Goal: Information Seeking & Learning: Learn about a topic

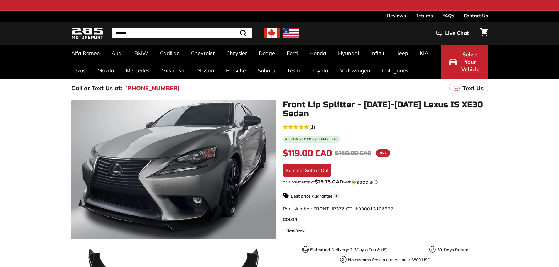
click at [274, 31] on img at bounding box center [272, 33] width 16 height 10
click at [331, 19] on div "Reviews Returns FAQs Contact Us" at bounding box center [280, 16] width 440 height 11
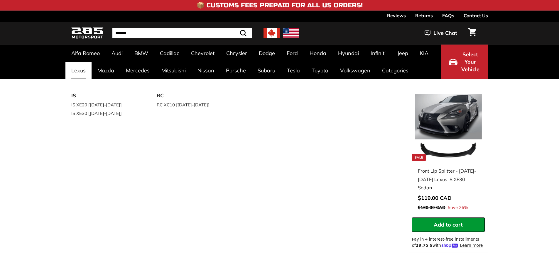
click at [78, 72] on link "Lexus" at bounding box center [78, 70] width 26 height 17
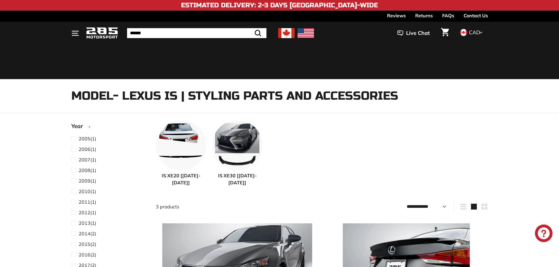
select select "**********"
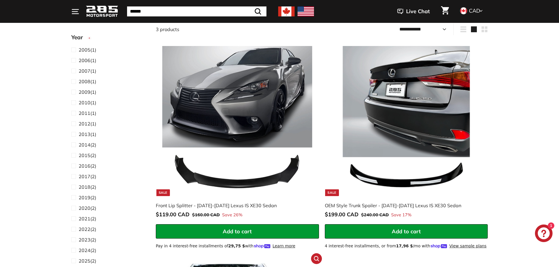
scroll to position [176, 0]
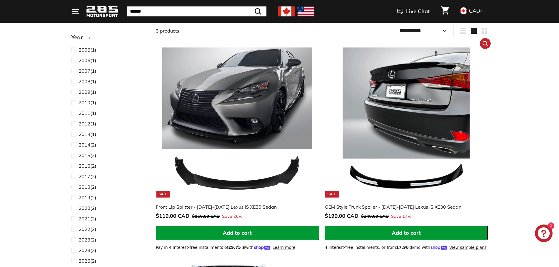
click at [386, 154] on img at bounding box center [406, 123] width 150 height 150
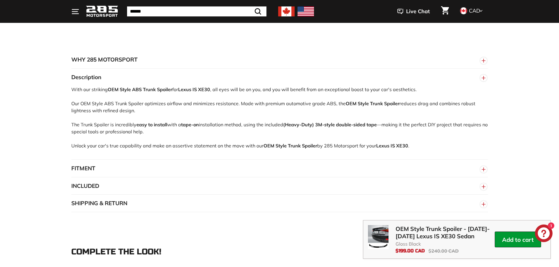
scroll to position [411, 0]
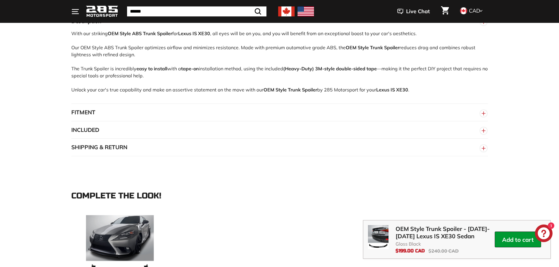
click at [93, 111] on button "FITMENT" at bounding box center [279, 113] width 417 height 18
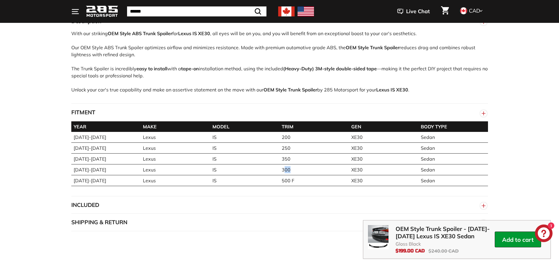
drag, startPoint x: 284, startPoint y: 167, endPoint x: 303, endPoint y: 164, distance: 19.6
click at [303, 164] on td "300" at bounding box center [314, 169] width 70 height 11
click at [281, 169] on td "300" at bounding box center [314, 169] width 70 height 11
drag, startPoint x: 276, startPoint y: 170, endPoint x: 436, endPoint y: 167, distance: 160.3
click at [436, 167] on tr "[DATE]-[DATE] Lexus IS 300 XE30 Sedan" at bounding box center [279, 169] width 417 height 11
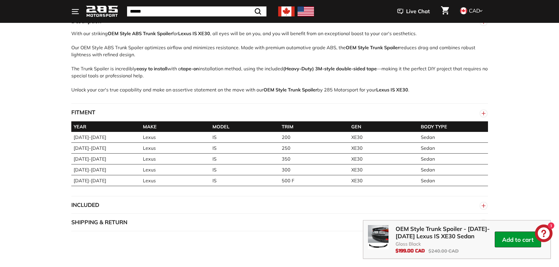
click at [317, 149] on td "250" at bounding box center [314, 148] width 70 height 11
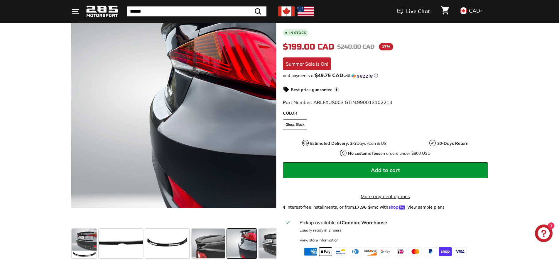
scroll to position [0, 0]
